Goal: Obtain resource: Download file/media

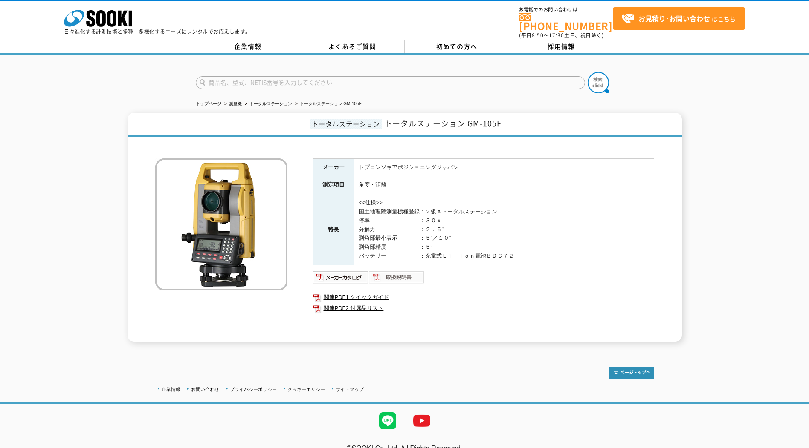
click at [387, 273] on img at bounding box center [397, 278] width 56 height 14
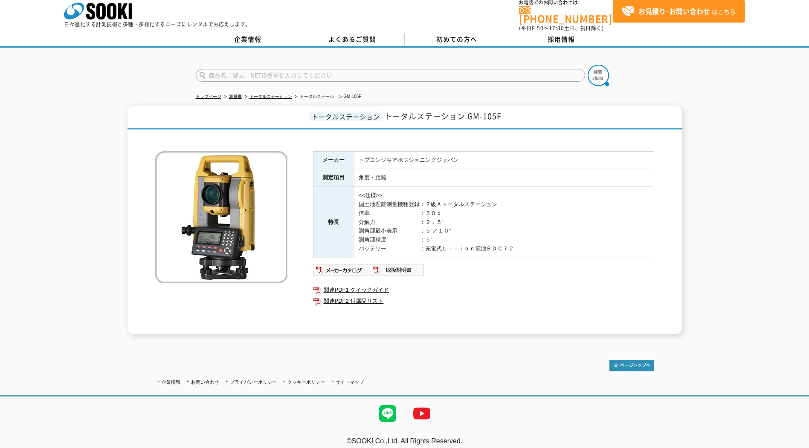
scroll to position [9, 0]
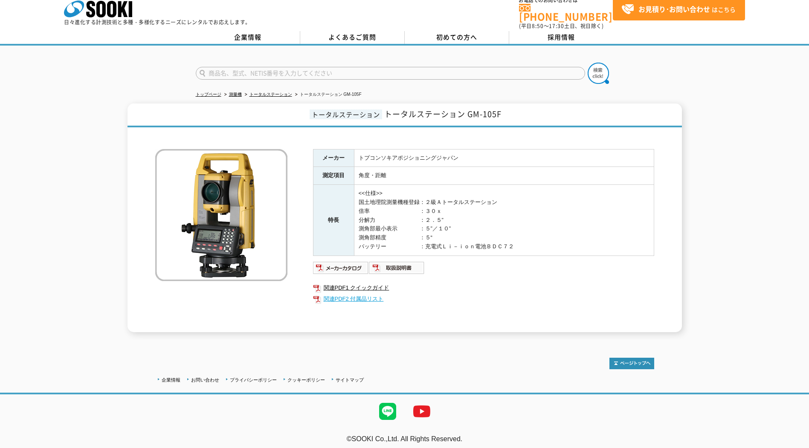
click at [350, 296] on link "関連PDF2 付属品リスト" at bounding box center [483, 299] width 341 height 11
click at [372, 283] on link "関連PDF1 クイックガイド" at bounding box center [483, 288] width 341 height 11
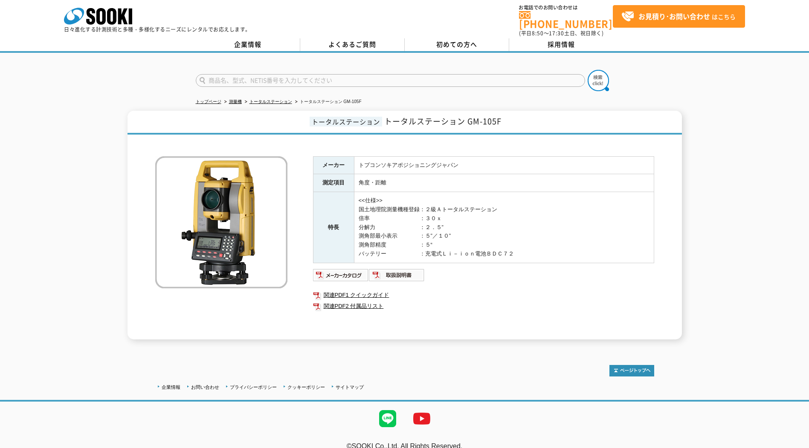
scroll to position [0, 0]
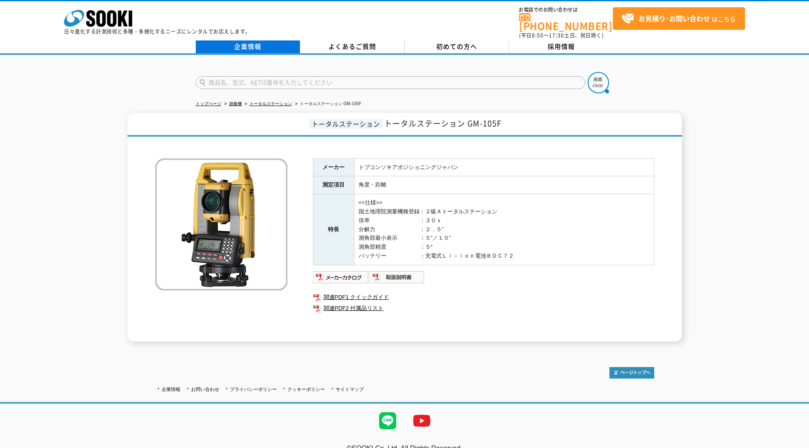
click at [253, 40] on link "企業情報" at bounding box center [248, 46] width 104 height 13
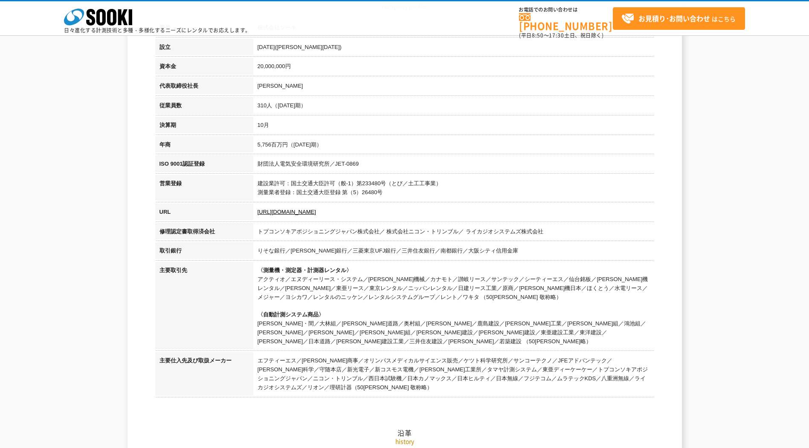
scroll to position [170, 0]
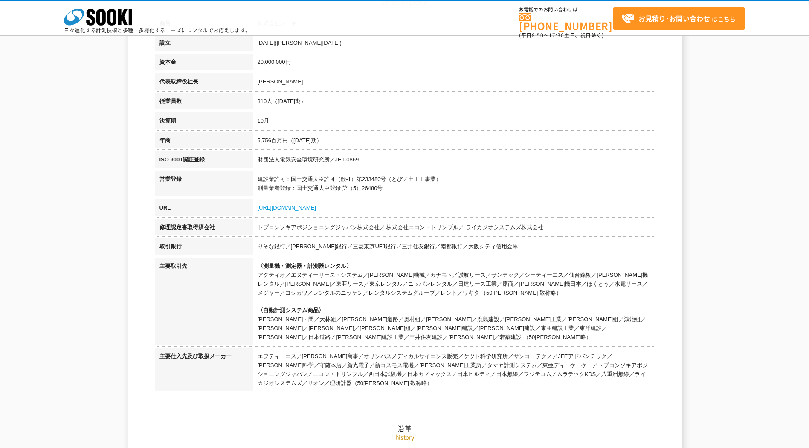
click at [271, 209] on link "[URL][DOMAIN_NAME]" at bounding box center [286, 208] width 58 height 6
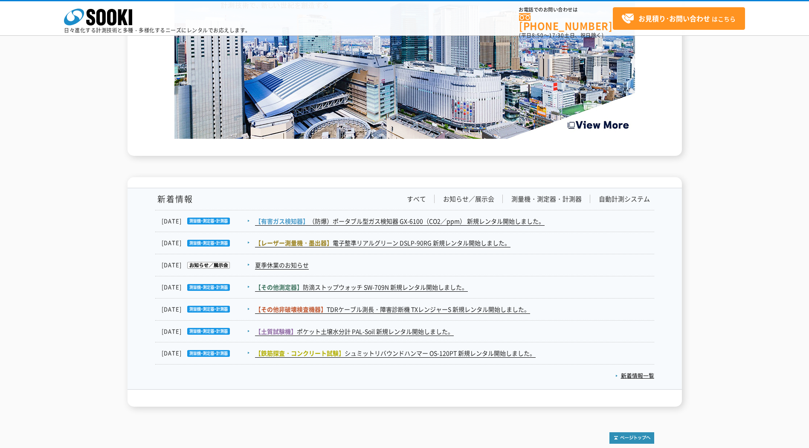
scroll to position [1279, 0]
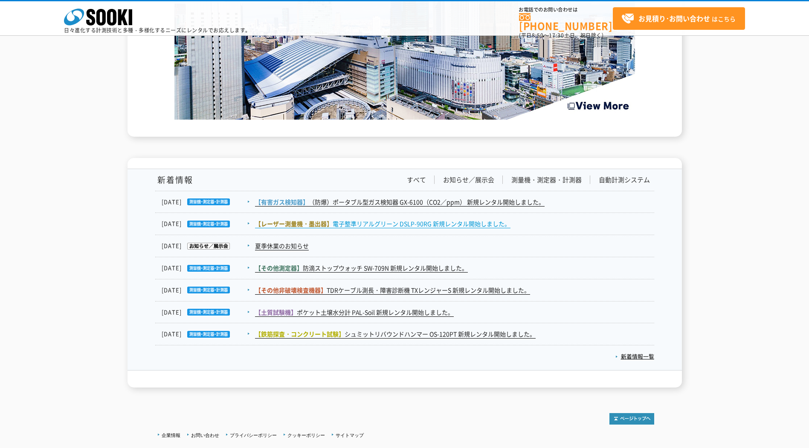
click at [358, 222] on link "【レーザー測量機・[PERSON_NAME]器】 電子整準リアルグリーン DSLP-90RG 新規レンタル開始しました。" at bounding box center [382, 224] width 255 height 9
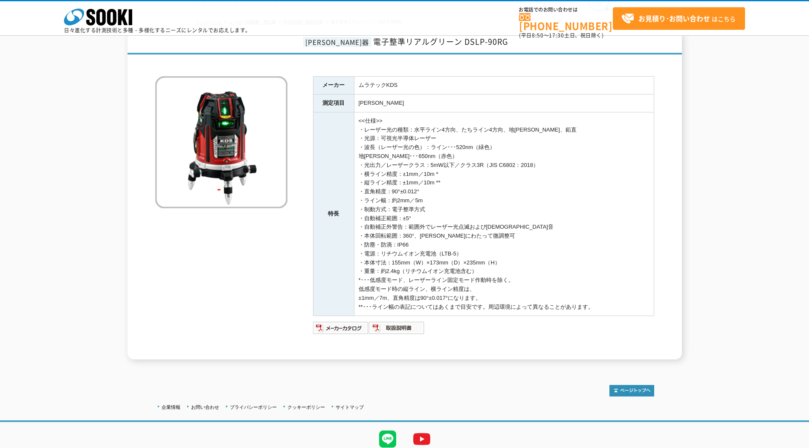
scroll to position [75, 0]
